Goal: Information Seeking & Learning: Learn about a topic

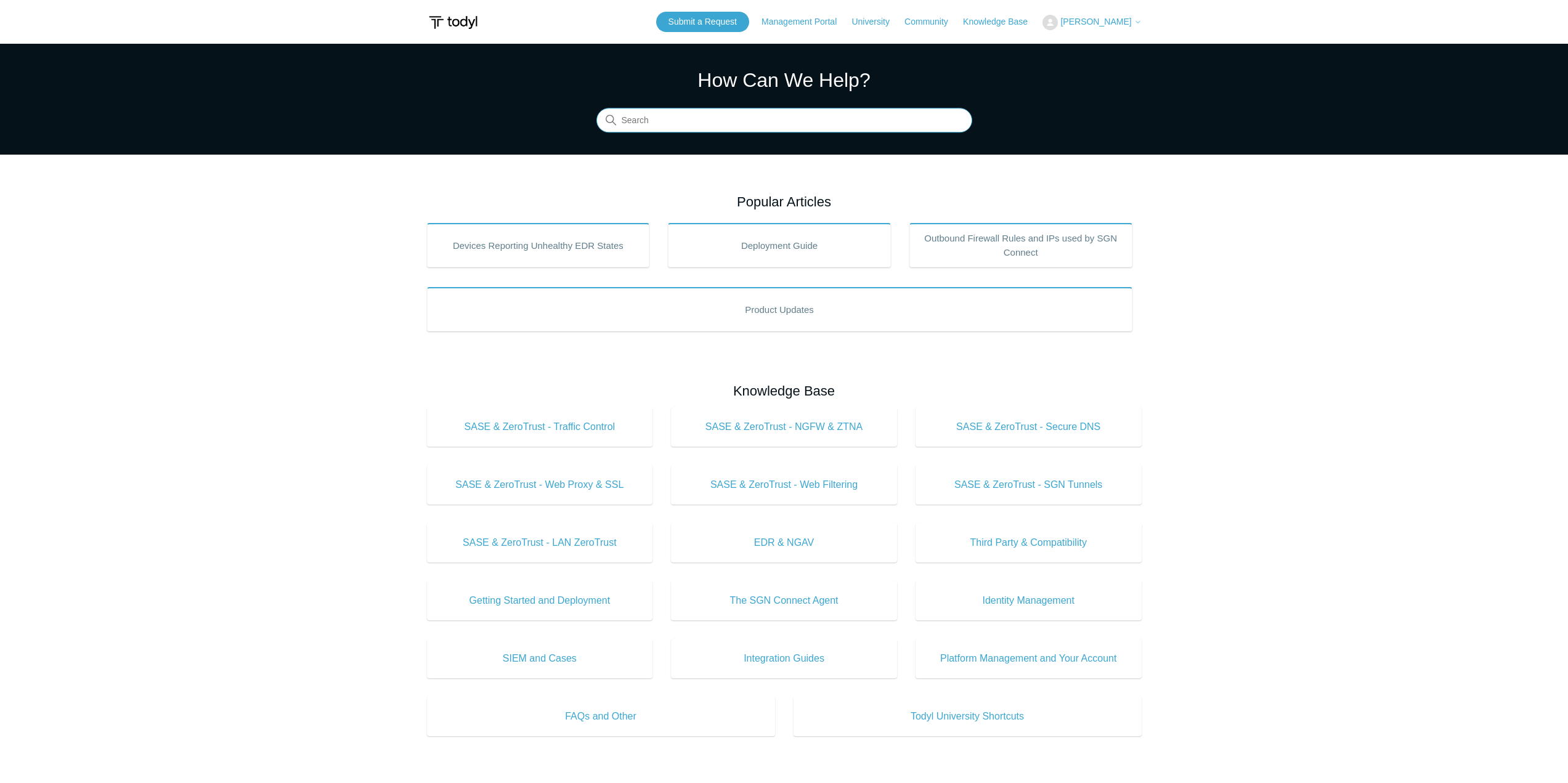
click at [745, 116] on input "Search" at bounding box center [784, 121] width 376 height 25
type input "app and saas"
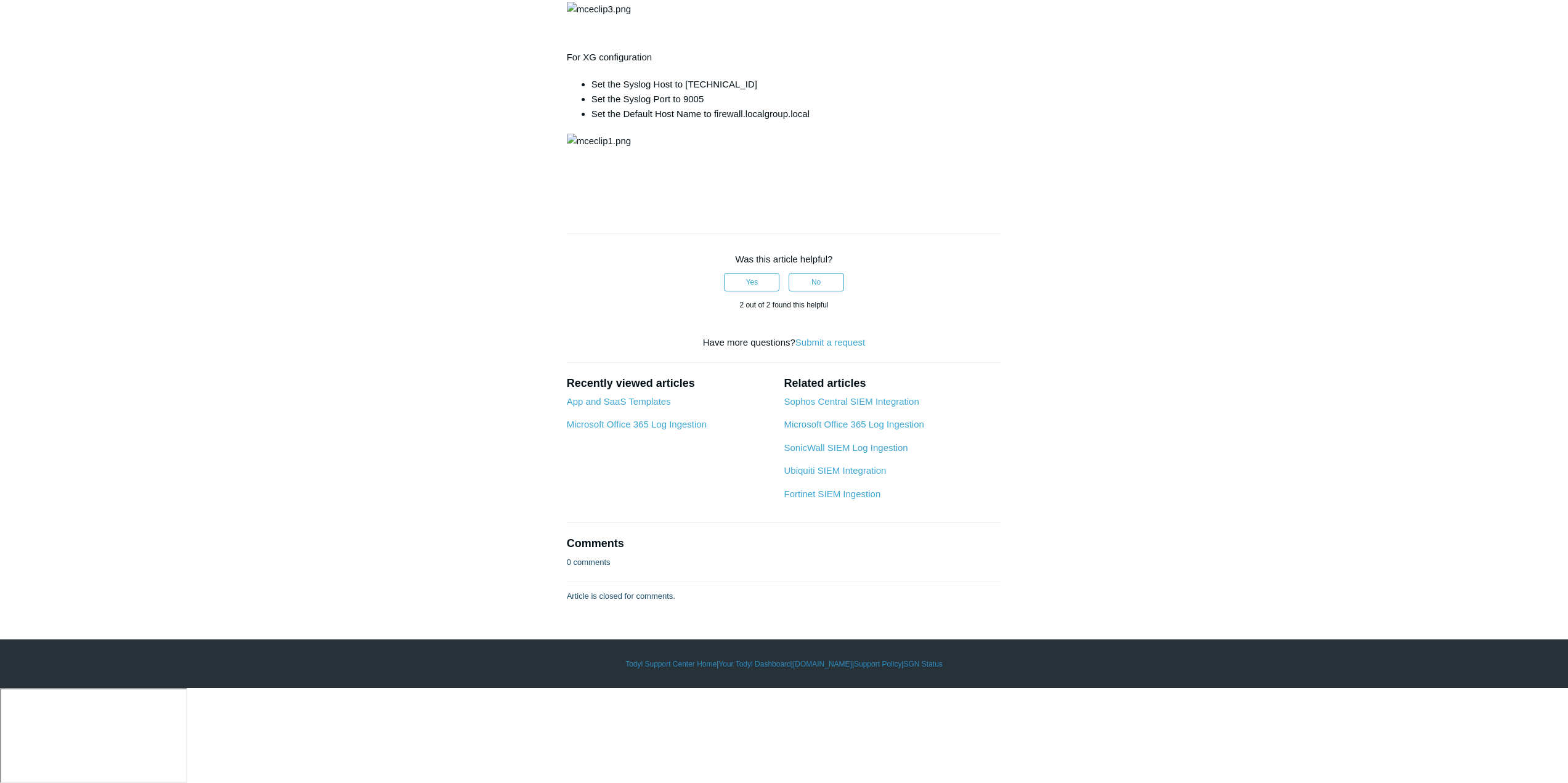
scroll to position [4804, 0]
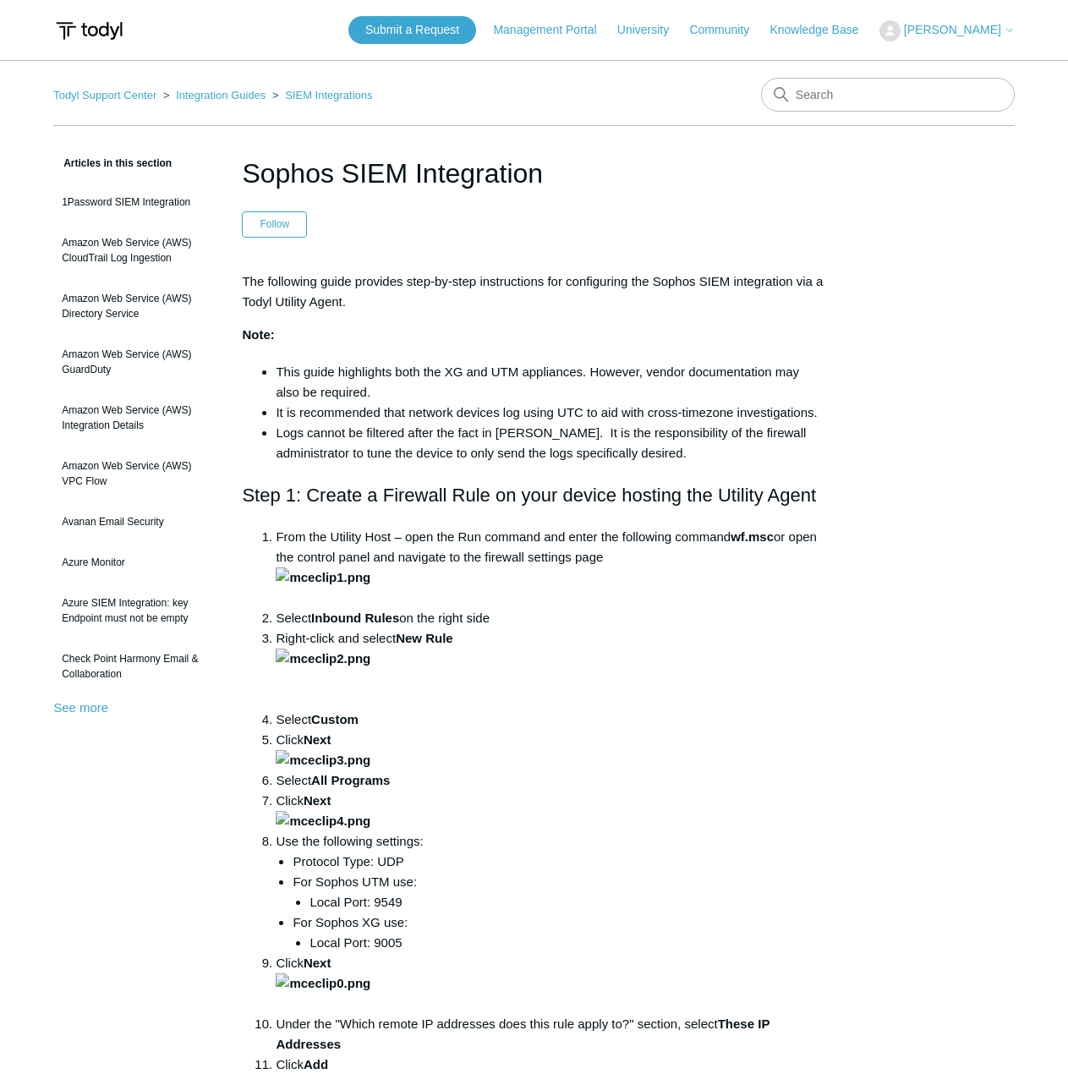
scroll to position [6595, 0]
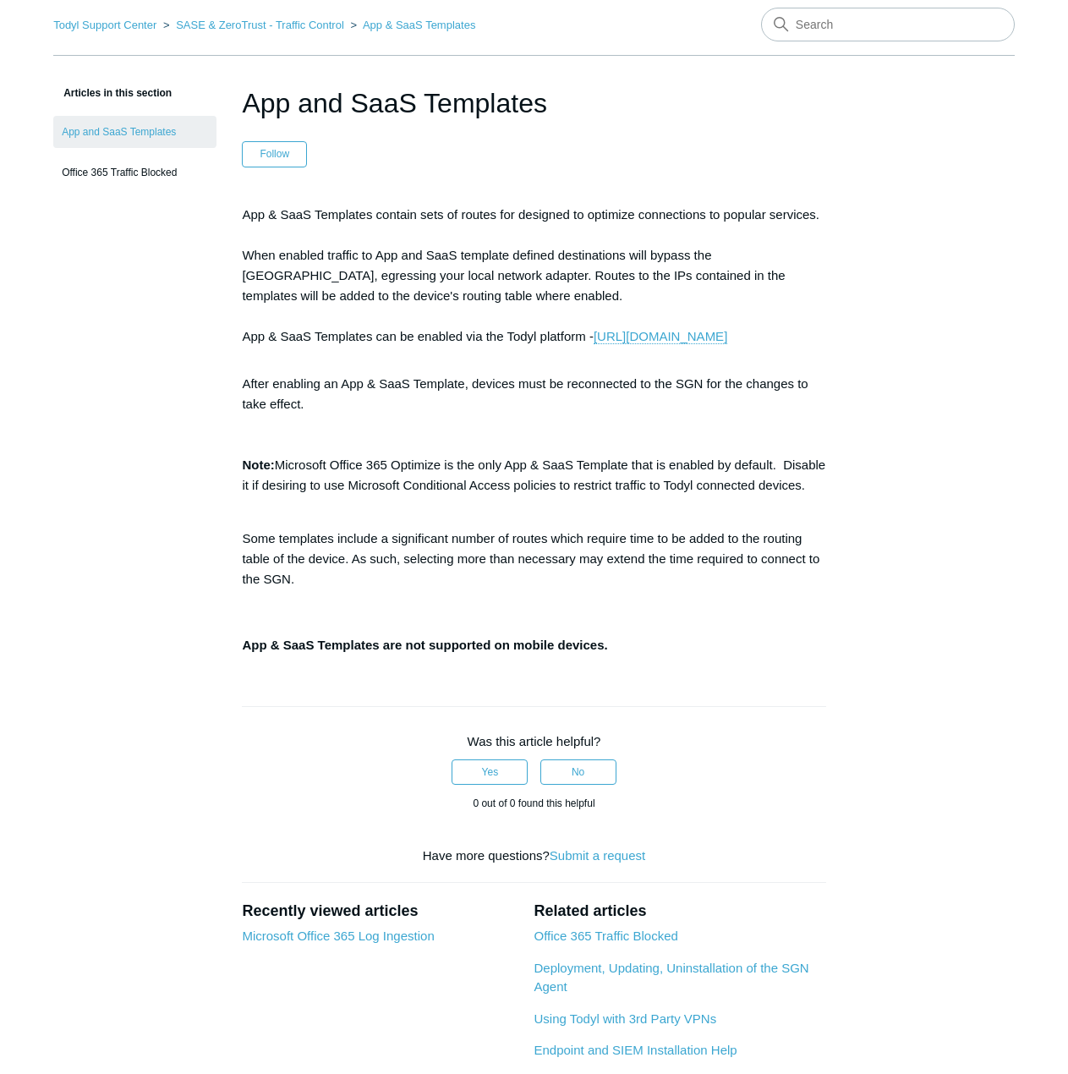
scroll to position [67, 0]
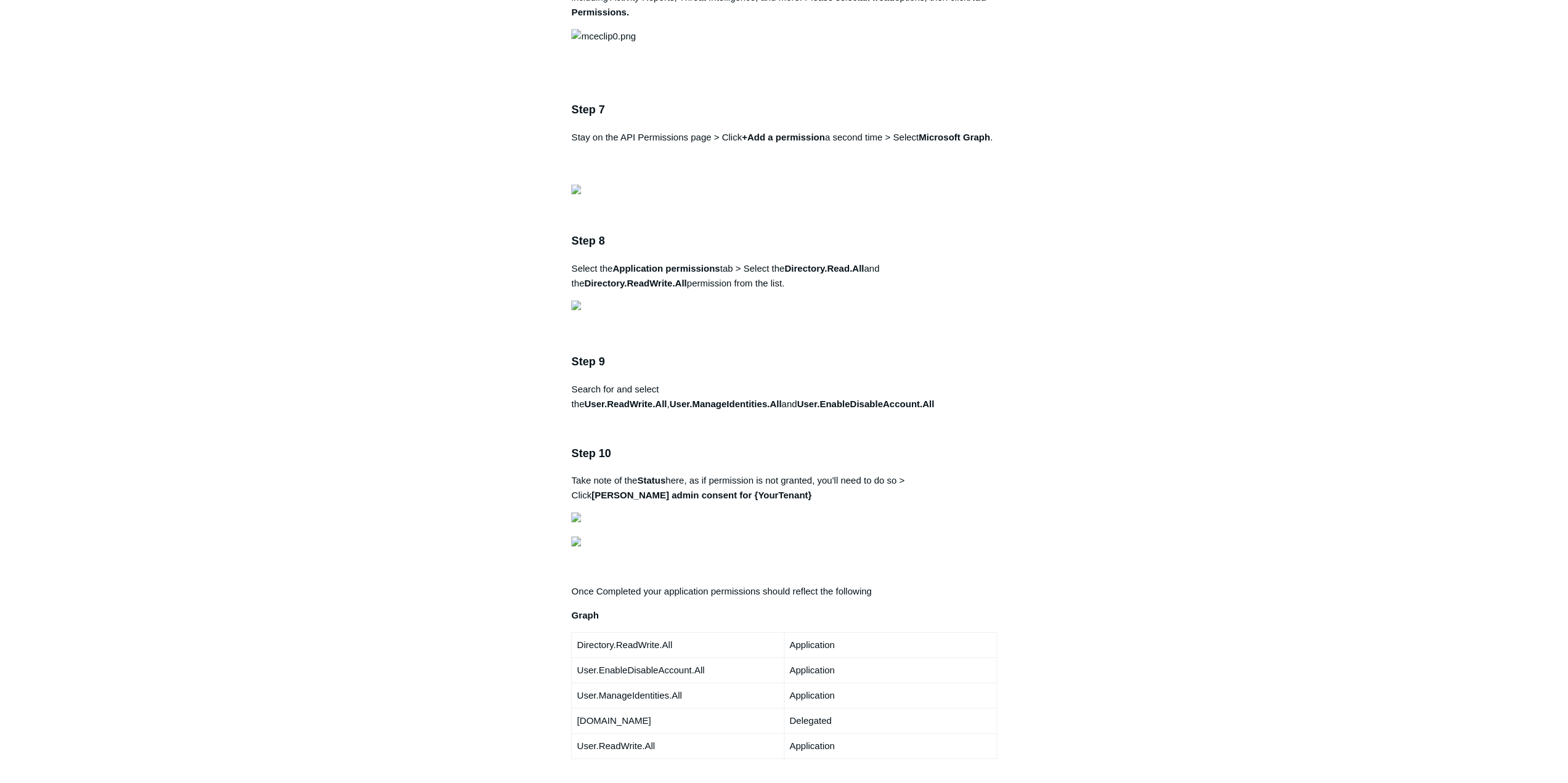
scroll to position [1823, 0]
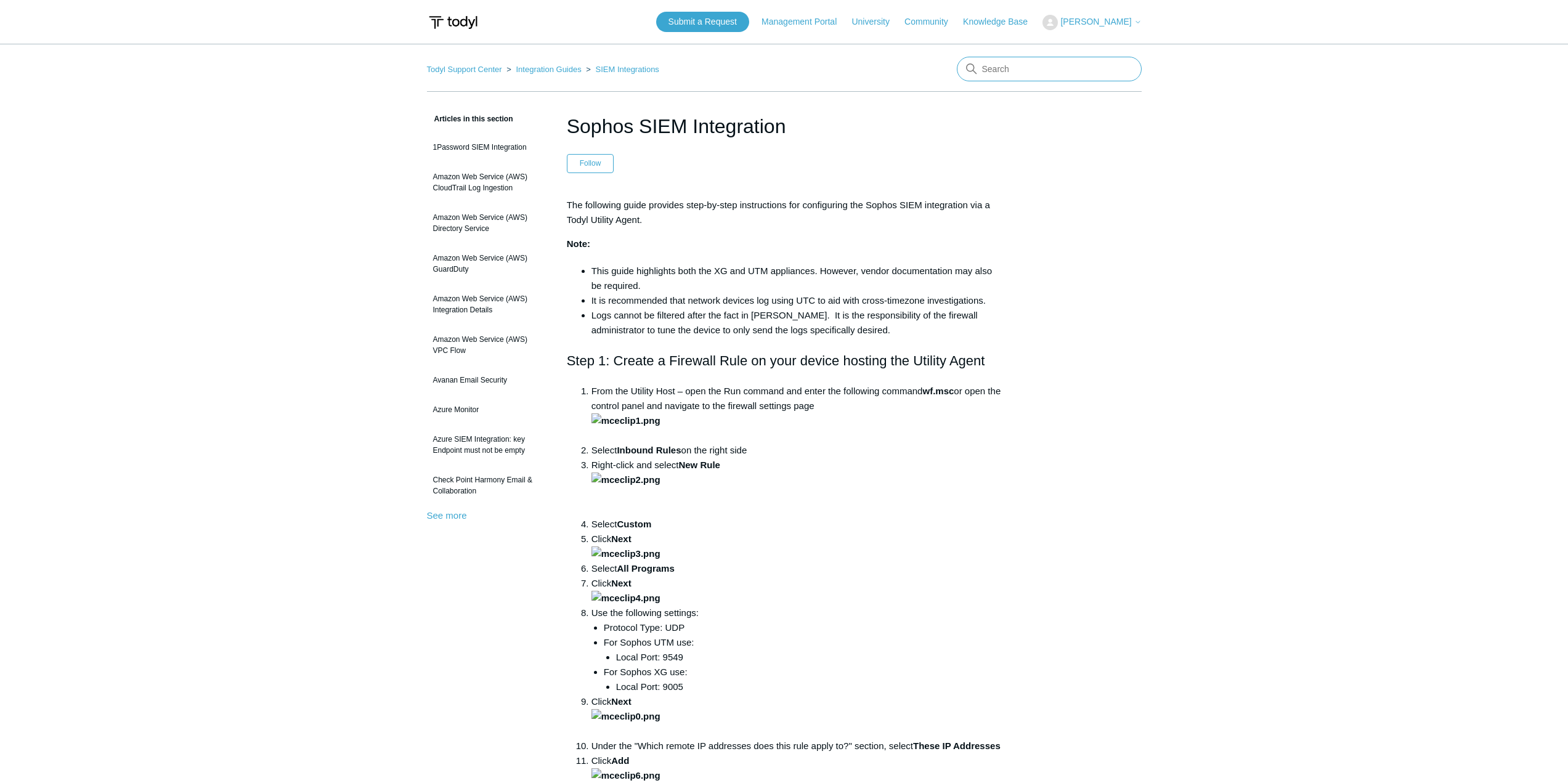
click at [989, 67] on input "Search" at bounding box center [1049, 69] width 185 height 25
type input "SGN tunnel"
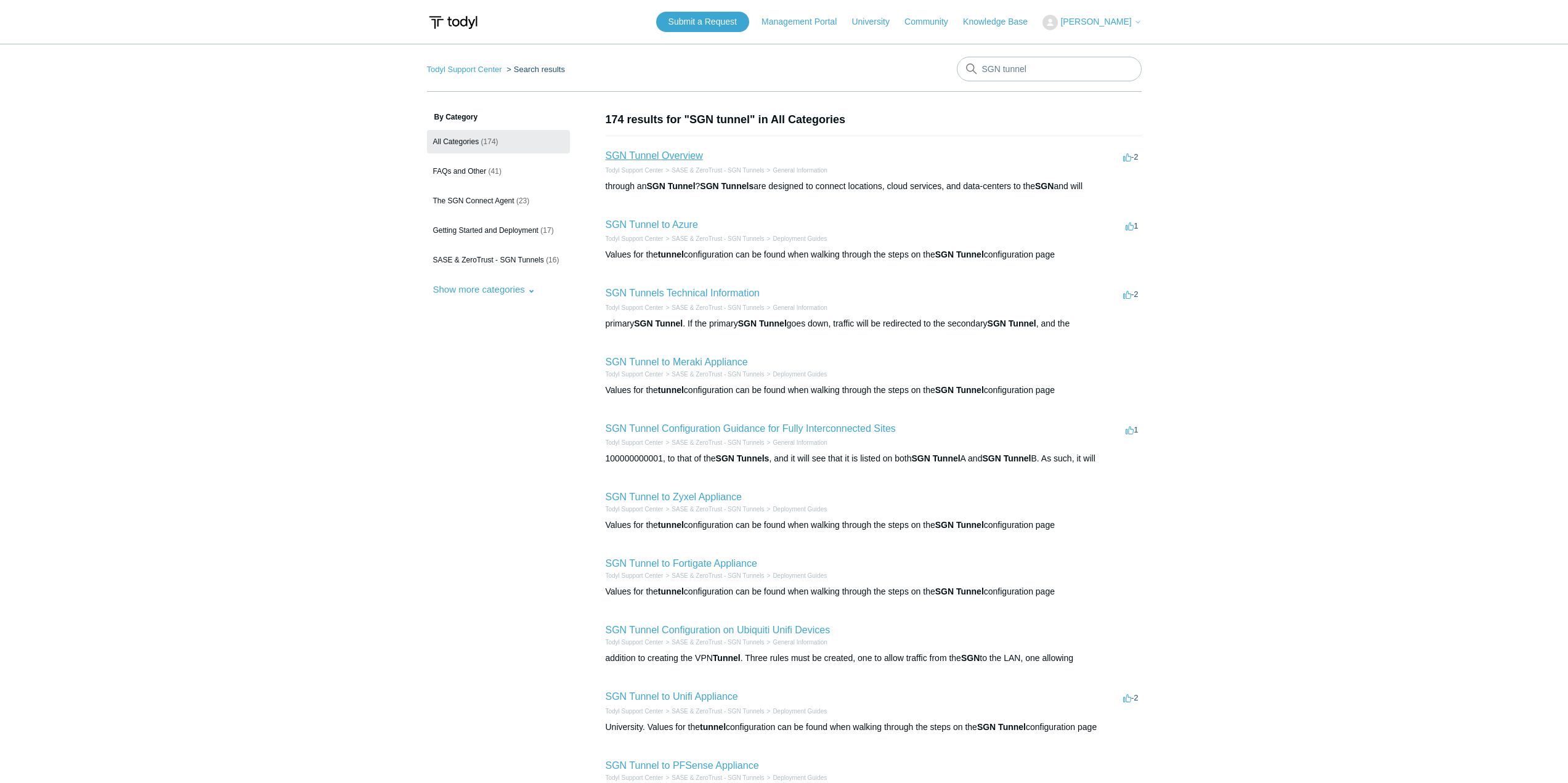
click at [671, 156] on link "SGN Tunnel Overview" at bounding box center [654, 155] width 98 height 10
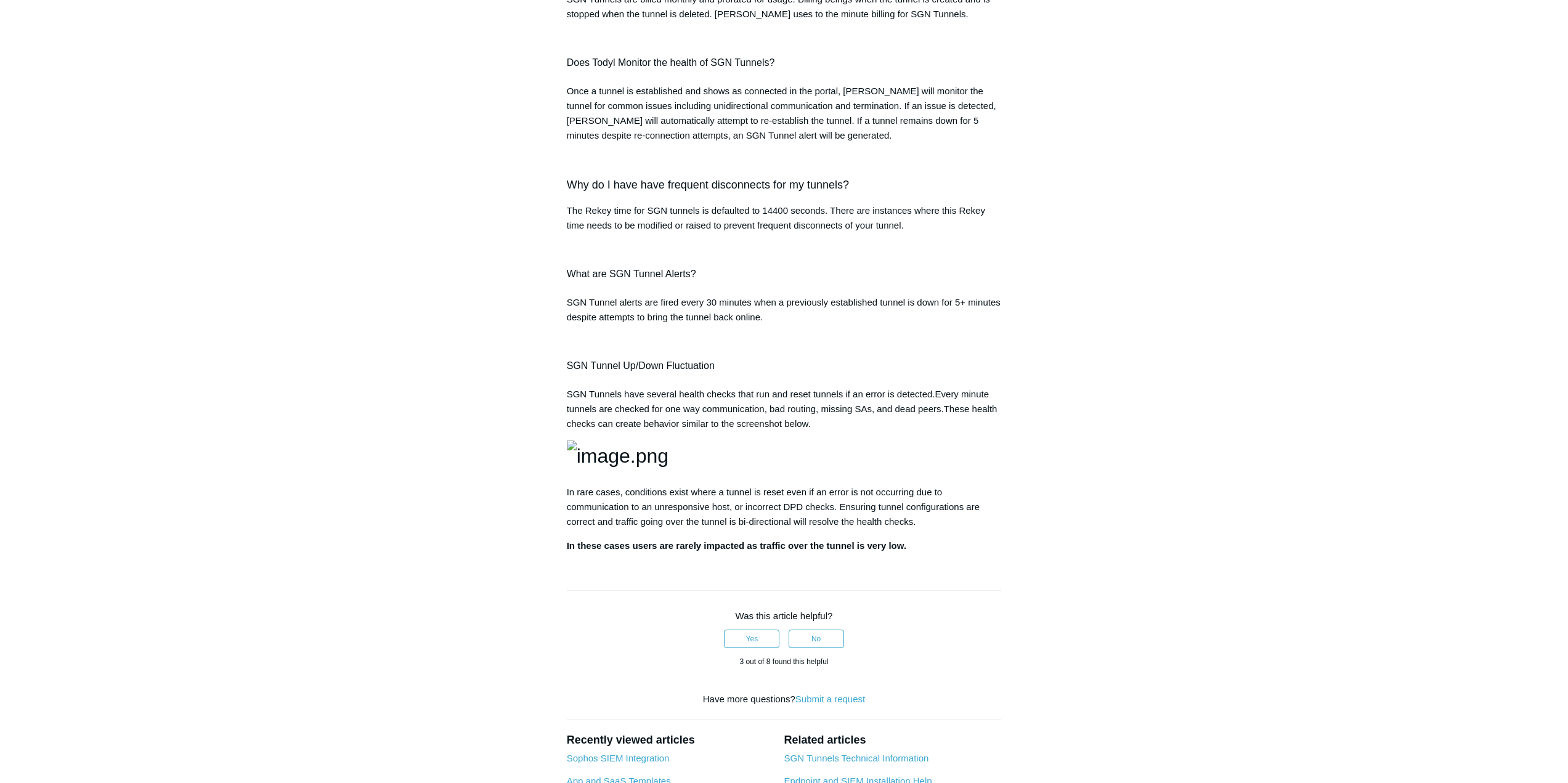
scroll to position [1351, 0]
